Goal: Navigation & Orientation: Find specific page/section

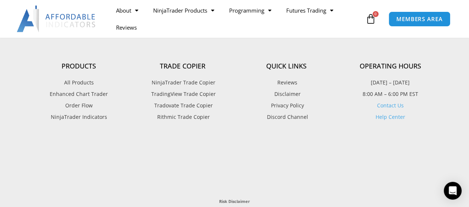
scroll to position [2126, 0]
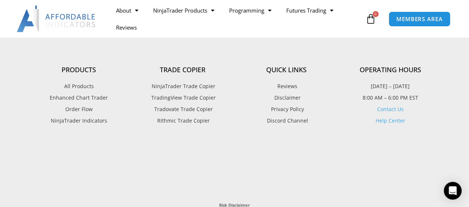
drag, startPoint x: 177, startPoint y: 72, endPoint x: 176, endPoint y: 76, distance: 3.9
click at [177, 75] on div "Trade Copier NinjaTrader Trade Copier TradingView Trade Copier Tradovate Trade …" at bounding box center [183, 96] width 104 height 60
click at [175, 83] on span "NinjaTrader Trade Copier" at bounding box center [183, 87] width 66 height 10
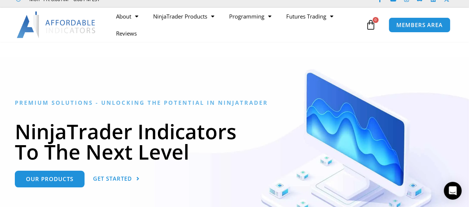
scroll to position [22, 0]
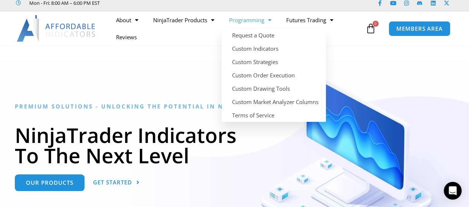
click at [250, 19] on link "Programming" at bounding box center [250, 19] width 57 height 17
